Goal: Transaction & Acquisition: Purchase product/service

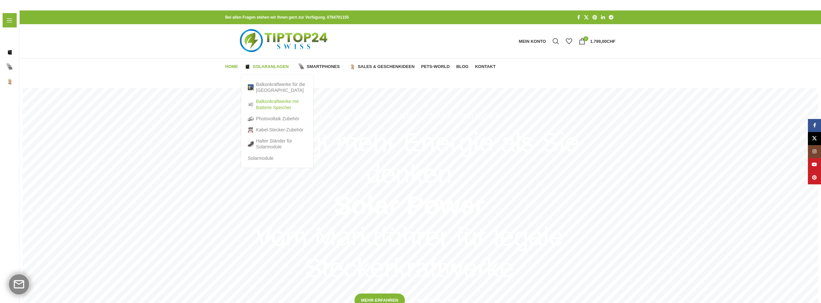
click at [265, 104] on link "Balkonkraftwerke mit Batterie Speicher" at bounding box center [277, 104] width 59 height 17
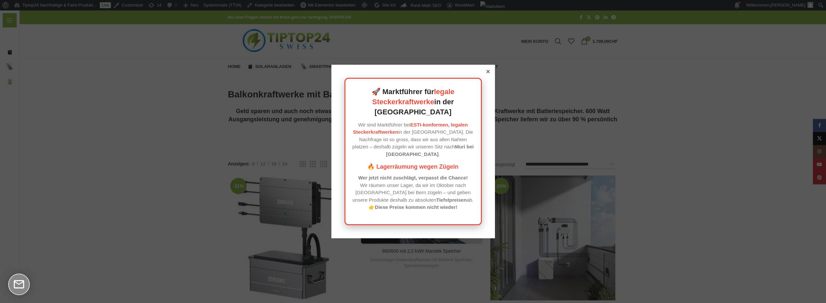
click at [488, 75] on div at bounding box center [488, 72] width 6 height 6
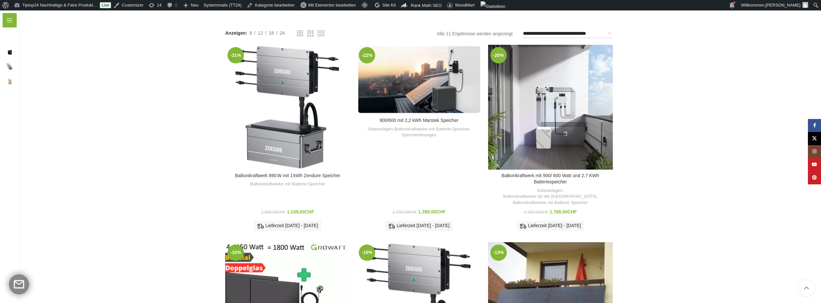
scroll to position [262, 0]
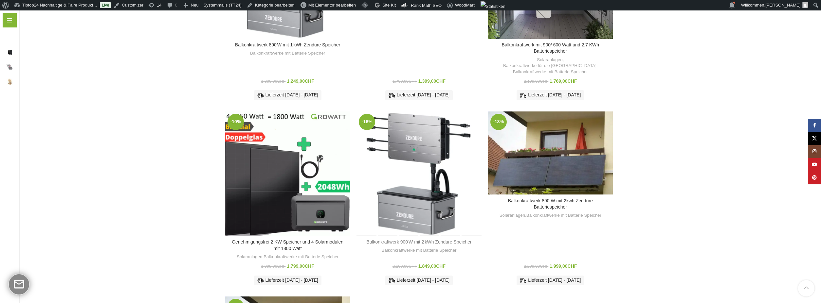
click at [432, 239] on link "Balkonkraftwerk 900 W mit 2 kWh Zendure Speicher" at bounding box center [418, 241] width 105 height 5
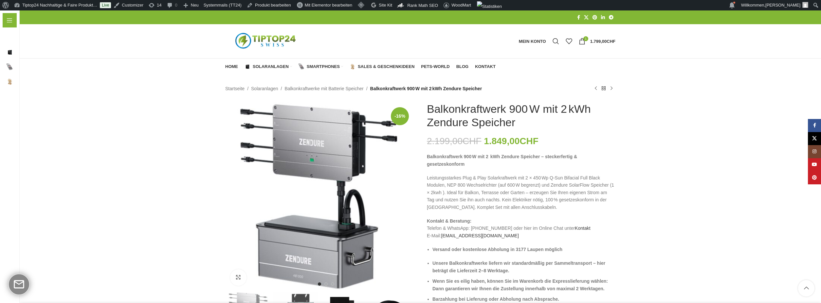
scroll to position [131, 0]
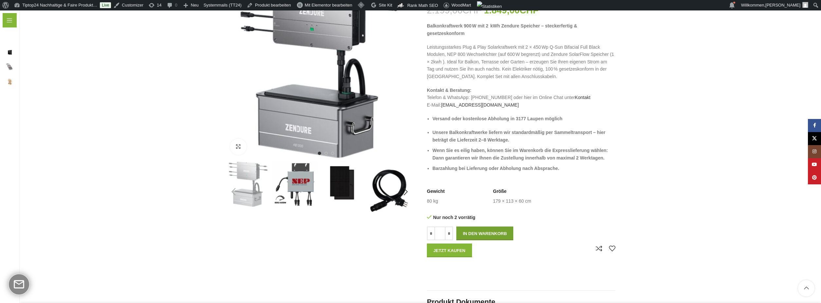
click at [492, 232] on button "In den Warenkorb" at bounding box center [484, 234] width 57 height 14
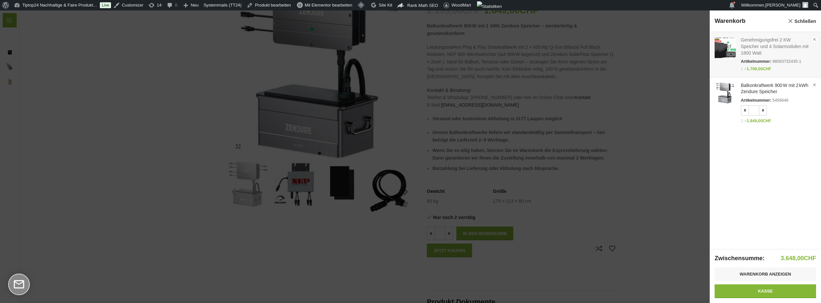
click at [815, 38] on link "×" at bounding box center [814, 39] width 7 height 7
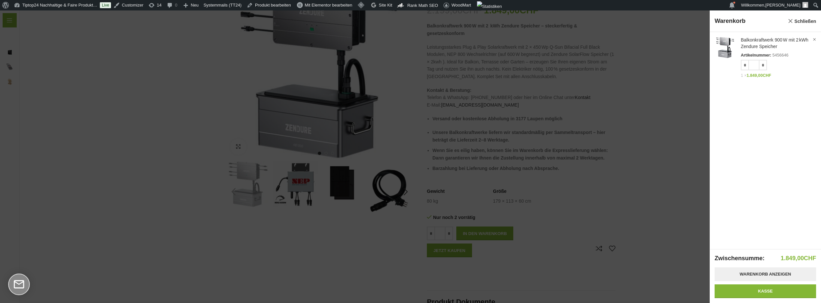
click at [773, 276] on link "Warenkorb anzeigen" at bounding box center [764, 275] width 101 height 14
